Goal: Check status: Check status

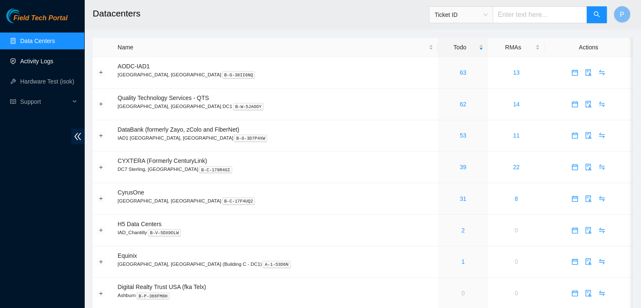
click at [45, 63] on link "Activity Logs" at bounding box center [36, 61] width 33 height 7
click at [460, 71] on link "62" at bounding box center [463, 72] width 7 height 7
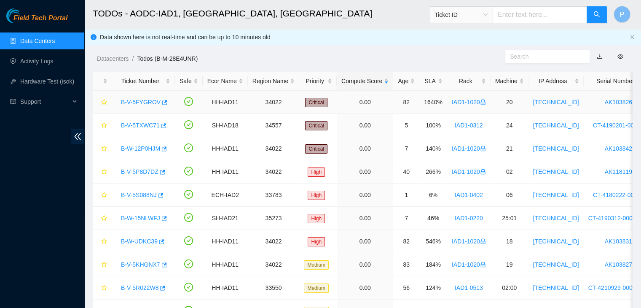
click at [132, 105] on link "B-V-5FYGROV" at bounding box center [141, 102] width 40 height 7
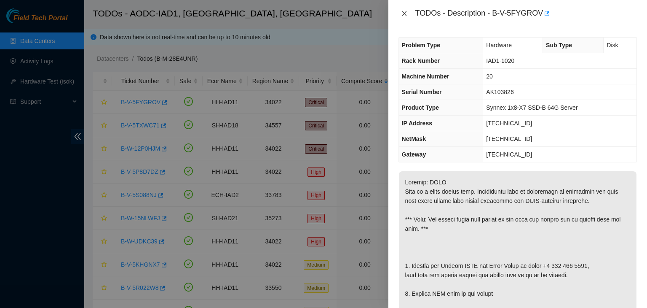
click at [403, 14] on icon "close" at bounding box center [404, 13] width 5 height 5
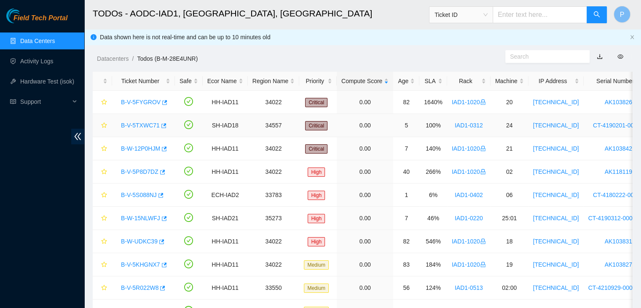
click at [136, 128] on link "B-V-5TXWC71" at bounding box center [140, 125] width 39 height 7
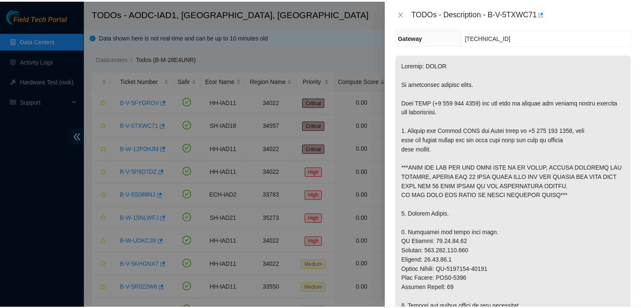
scroll to position [104, 0]
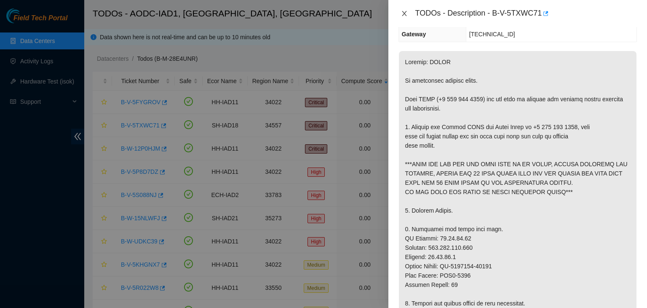
click at [405, 16] on icon "close" at bounding box center [404, 13] width 7 height 7
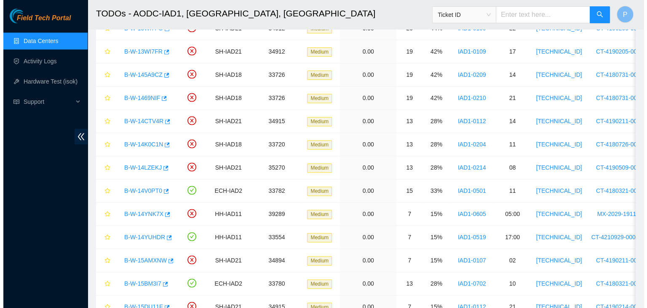
scroll to position [1247, 0]
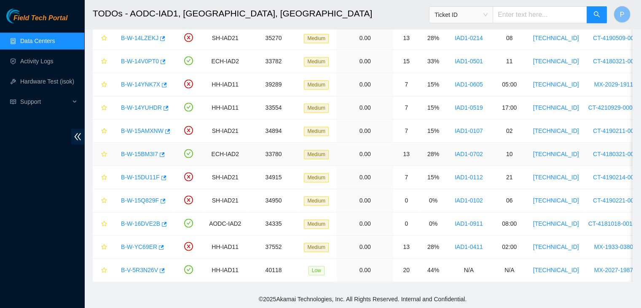
click at [147, 150] on link "B-W-15BM3I7" at bounding box center [139, 153] width 37 height 7
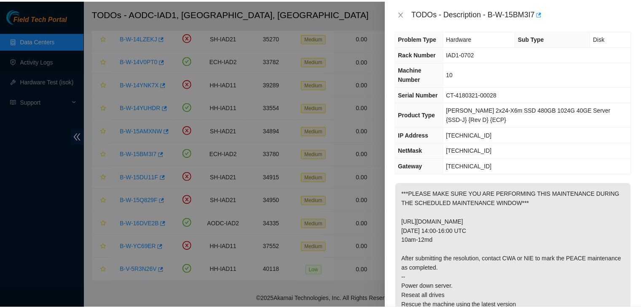
scroll to position [0, 0]
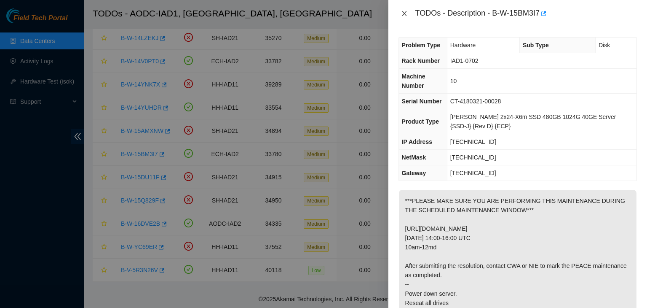
click at [405, 14] on icon "close" at bounding box center [404, 13] width 7 height 7
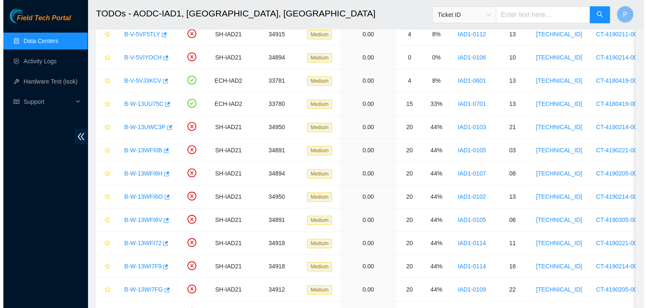
scroll to position [855, 0]
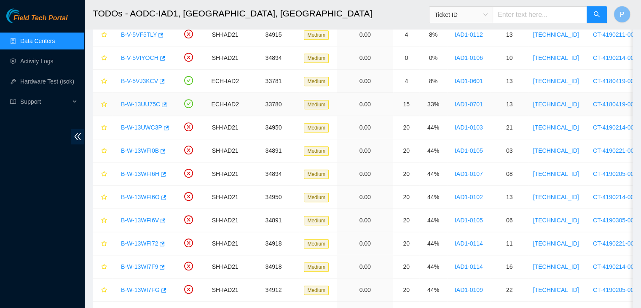
click at [144, 101] on link "B-W-13UU75C" at bounding box center [140, 104] width 39 height 7
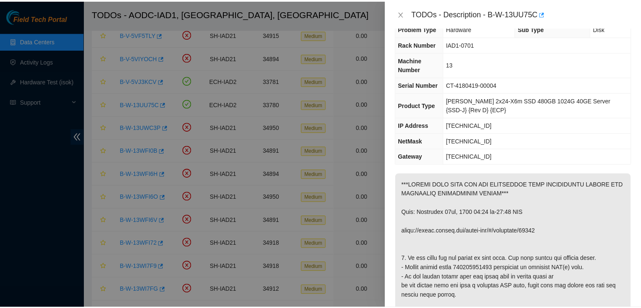
scroll to position [0, 0]
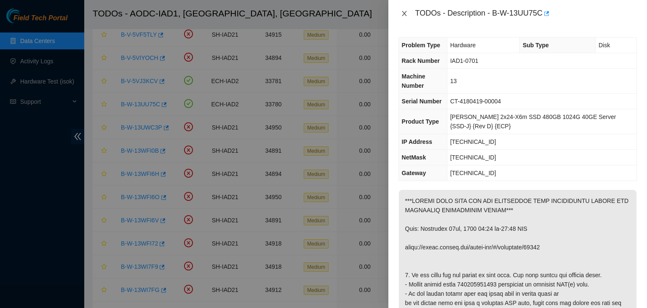
click at [403, 11] on icon "close" at bounding box center [404, 13] width 7 height 7
